Goal: Task Accomplishment & Management: Manage account settings

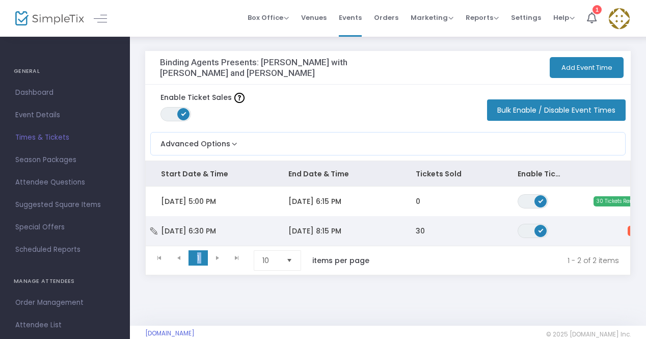
drag, startPoint x: 415, startPoint y: 248, endPoint x: 471, endPoint y: 243, distance: 56.3
click at [471, 243] on kendo-grid "Start Date & Time End Date & Time Tickets Sold Enable Ticket Sales Tue 11/11/20…" at bounding box center [388, 218] width 486 height 115
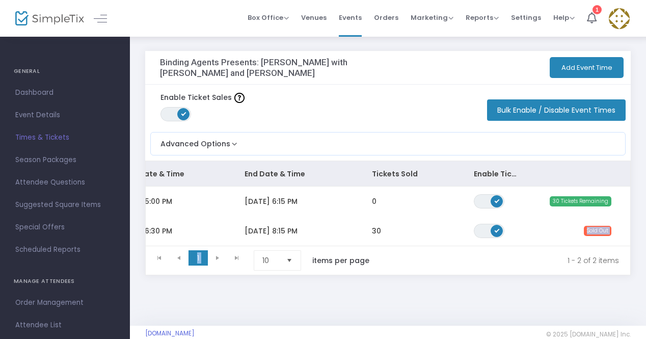
scroll to position [0, 50]
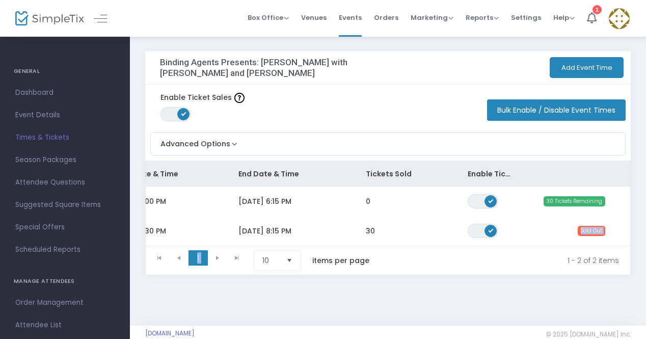
click at [502, 264] on kendo-pager-info "1 - 2 of 2 items" at bounding box center [505, 260] width 228 height 20
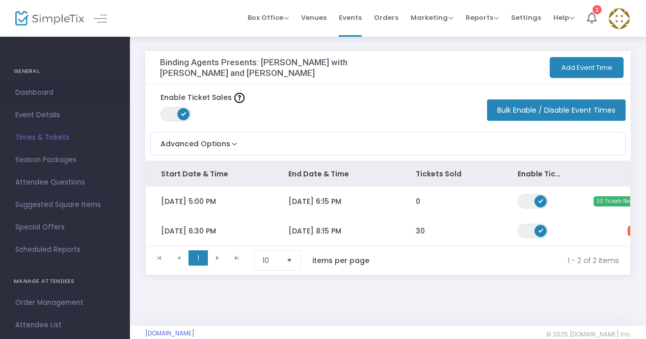
click at [32, 90] on span "Dashboard" at bounding box center [64, 92] width 99 height 13
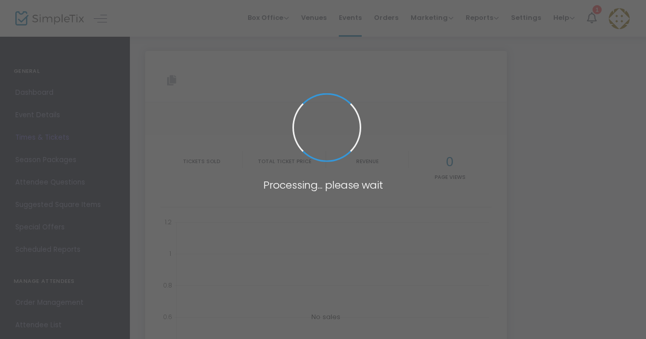
type input "https://www.simpletix.com/e/binding-agents-presents-heartland-masala-w-tickets-…"
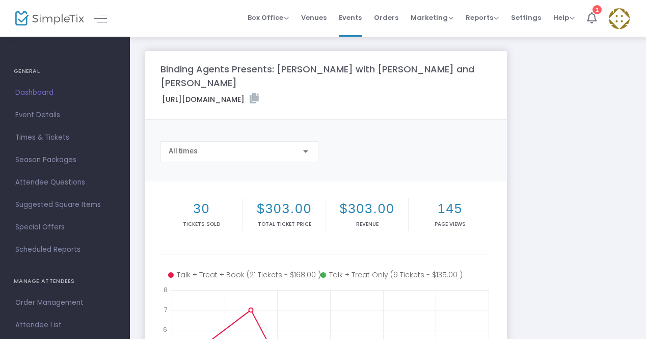
click at [55, 94] on span "Dashboard" at bounding box center [64, 92] width 99 height 13
click at [63, 20] on img at bounding box center [49, 18] width 69 height 15
